Goal: Find specific page/section

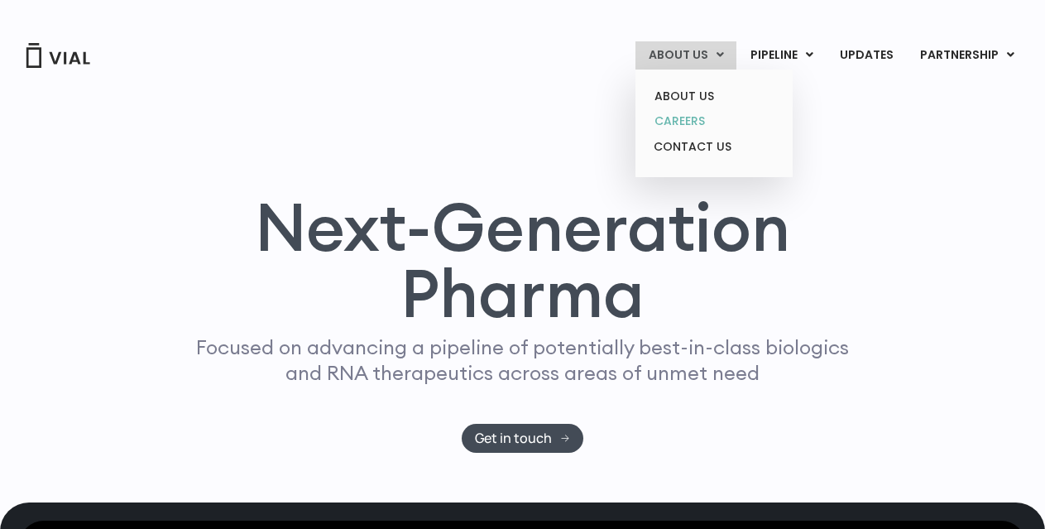
click at [708, 123] on link "CAREERS" at bounding box center [713, 121] width 145 height 26
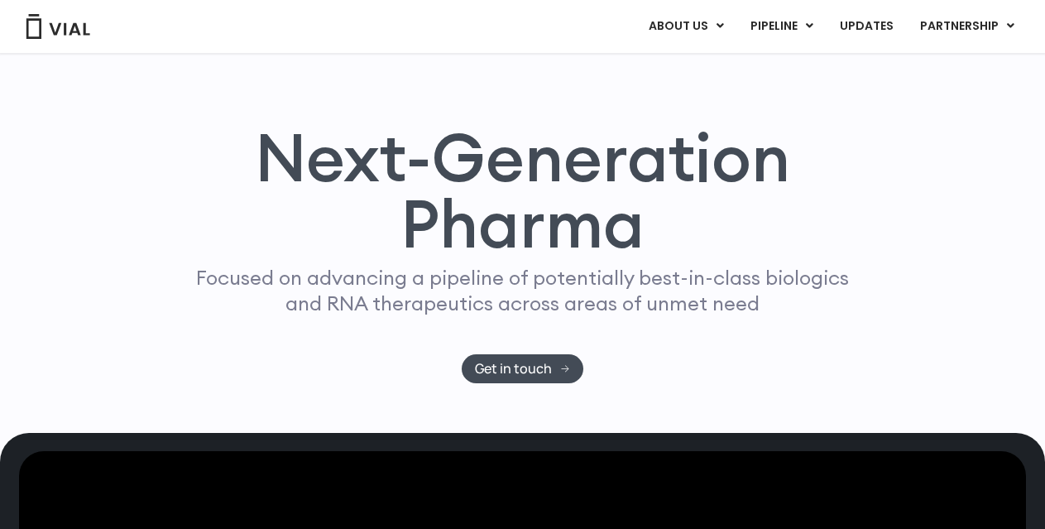
scroll to position [70, 0]
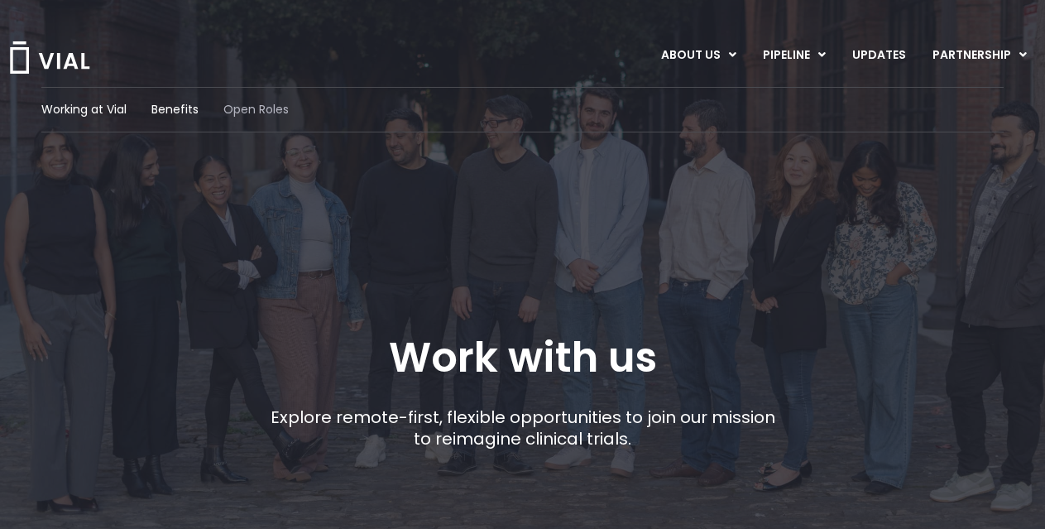
click at [246, 109] on span "Open Roles" at bounding box center [255, 109] width 65 height 17
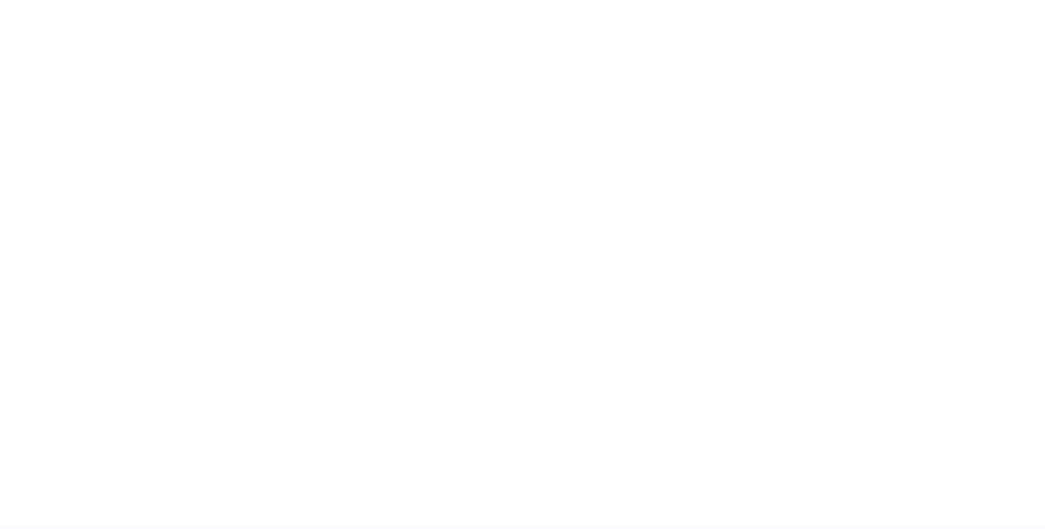
scroll to position [2559, 0]
